Goal: Task Accomplishment & Management: Use online tool/utility

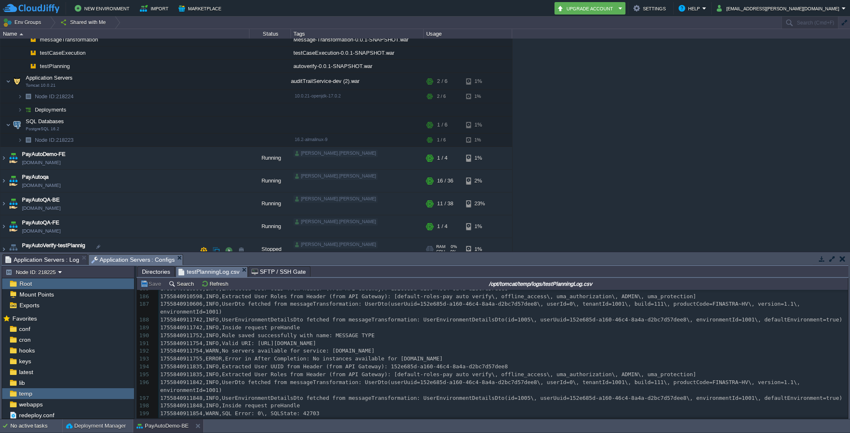
scroll to position [195, 0]
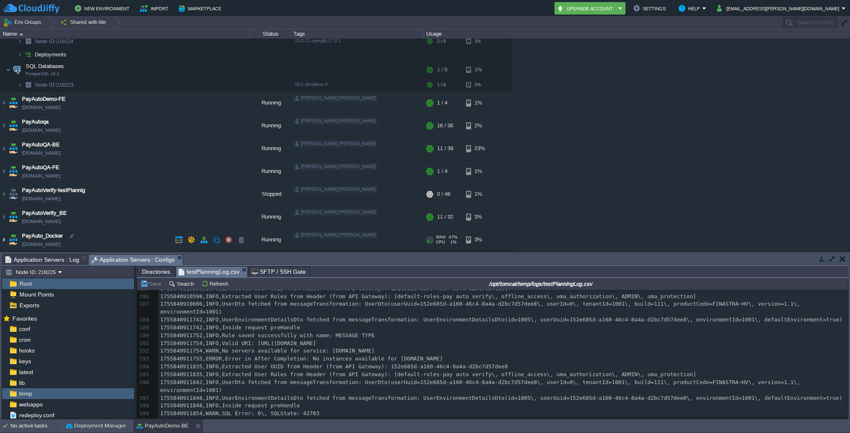
click at [5, 238] on img at bounding box center [3, 240] width 7 height 22
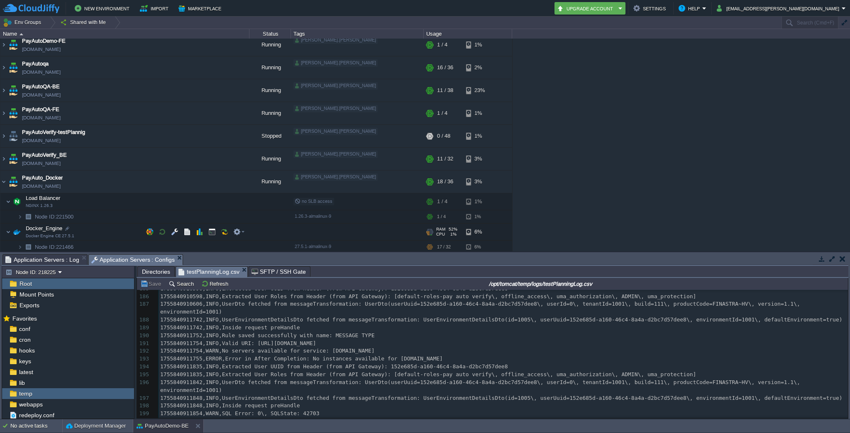
scroll to position [256, 0]
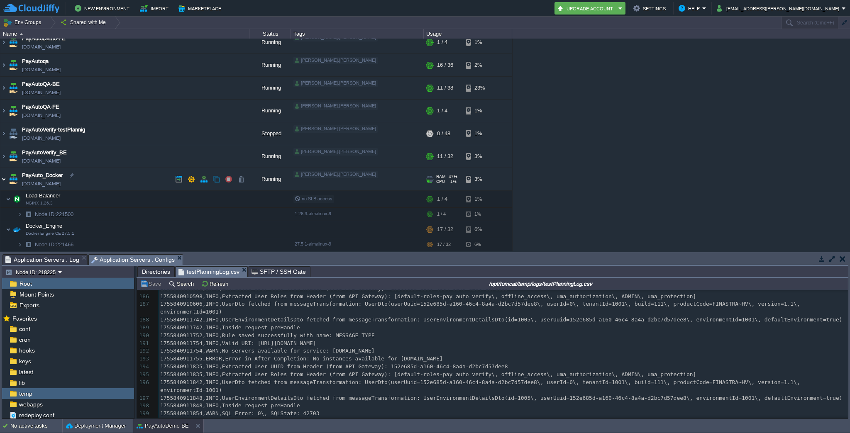
click at [5, 179] on img at bounding box center [3, 179] width 7 height 22
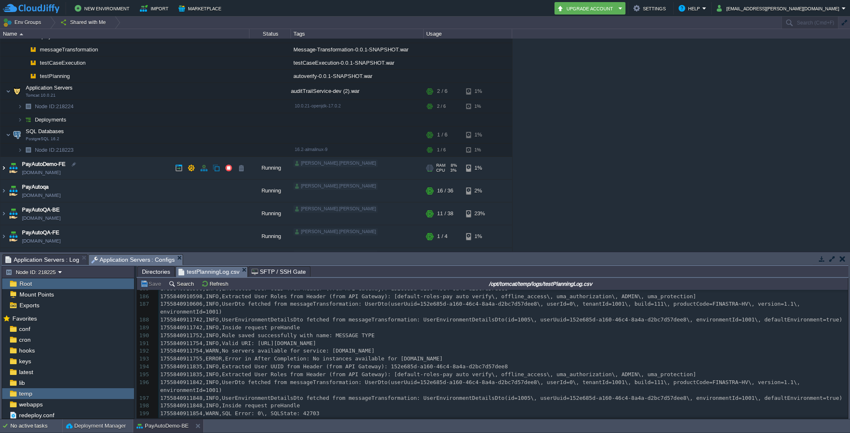
scroll to position [0, 0]
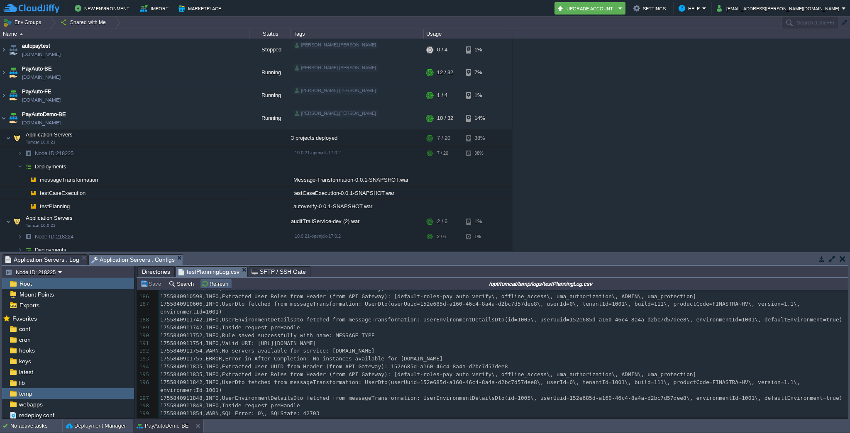
click at [217, 284] on button "Refresh" at bounding box center [215, 283] width 29 height 7
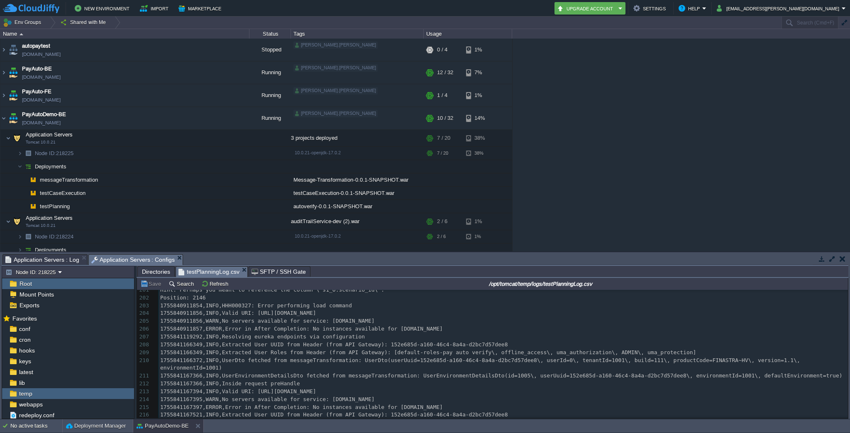
scroll to position [1979, 0]
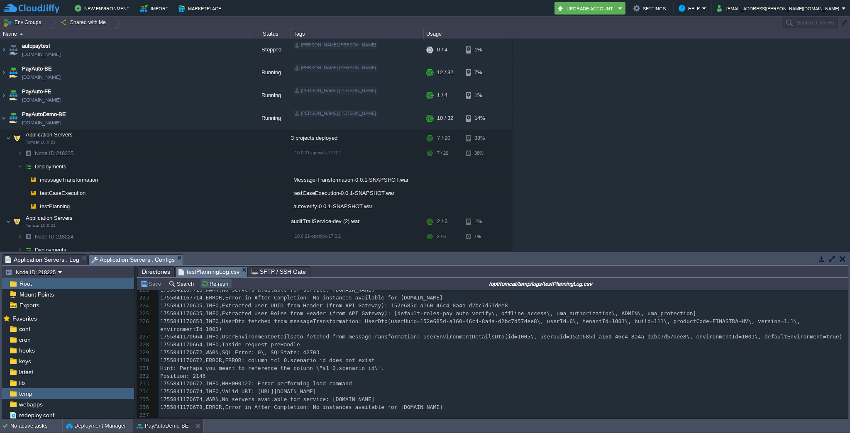
click at [216, 286] on button "Refresh" at bounding box center [215, 283] width 29 height 7
click at [209, 289] on td "Refresh" at bounding box center [216, 284] width 32 height 10
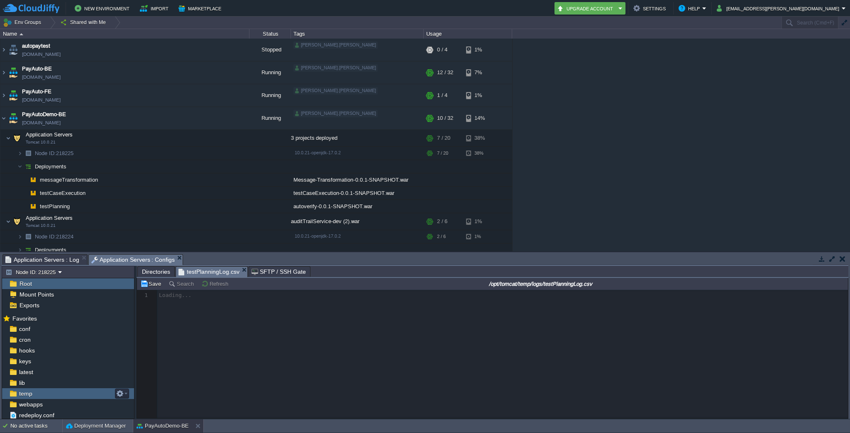
click at [27, 395] on span "temp" at bounding box center [25, 393] width 16 height 7
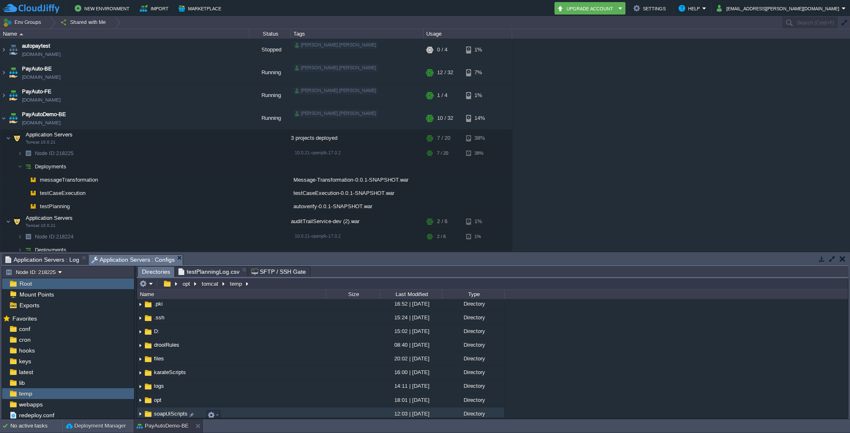
scroll to position [38, 0]
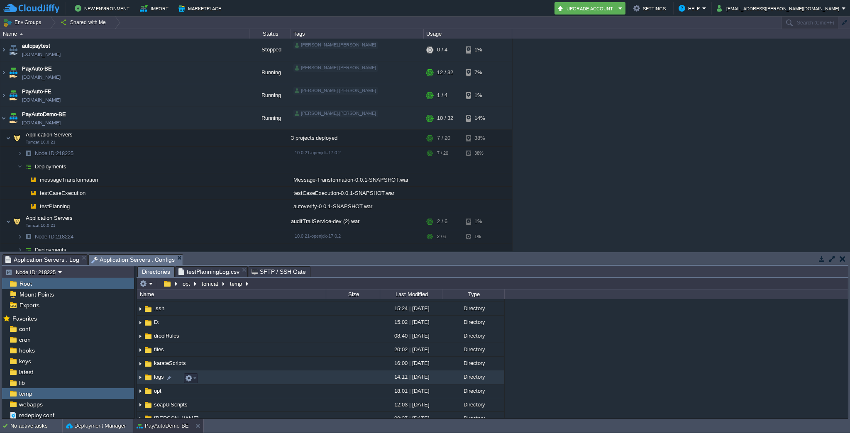
click at [153, 375] on td "logs" at bounding box center [231, 377] width 189 height 14
click at [141, 378] on img at bounding box center [140, 377] width 7 height 13
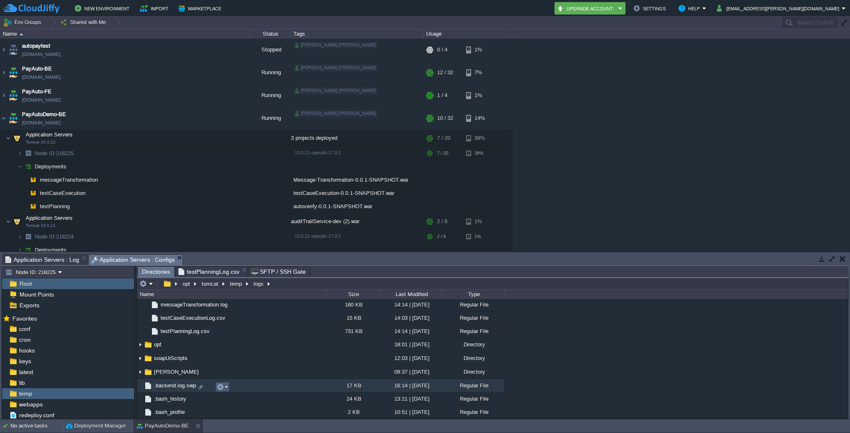
scroll to position [881, 0]
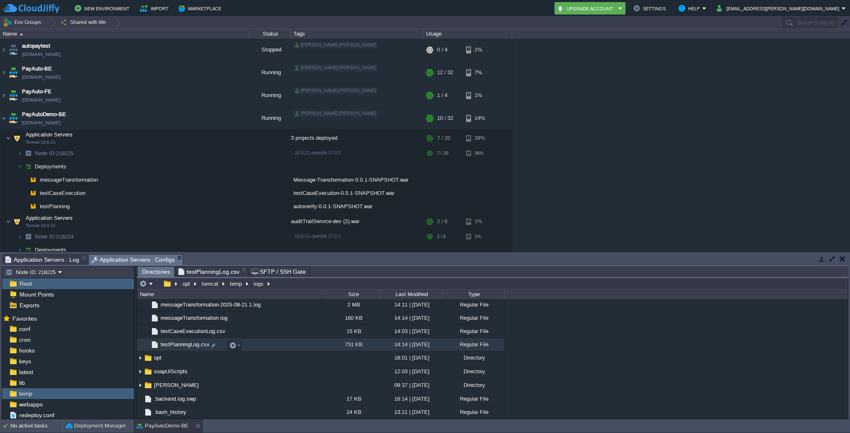
click at [195, 346] on span "testPlanningLog.csv" at bounding box center [184, 344] width 51 height 7
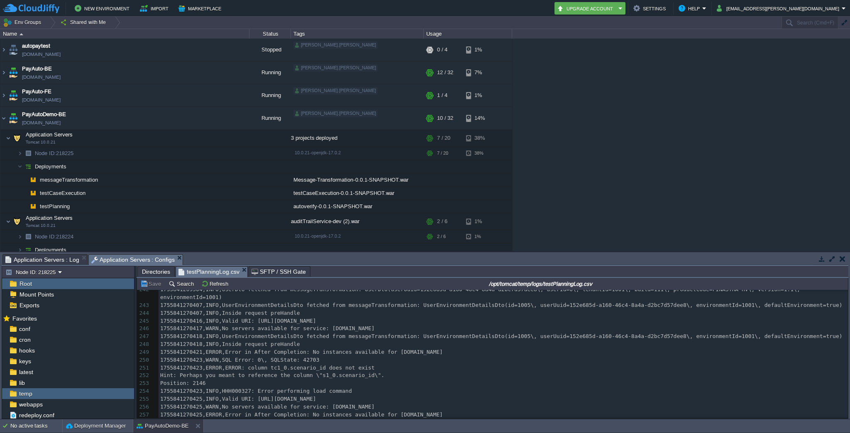
scroll to position [2095, 0]
